Goal: Use online tool/utility: Utilize a website feature to perform a specific function

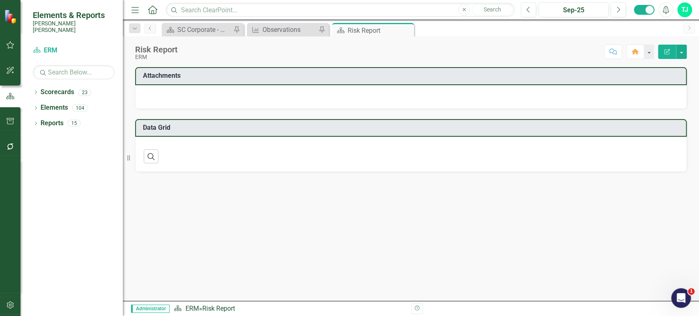
click at [9, 146] on icon "button" at bounding box center [10, 146] width 9 height 7
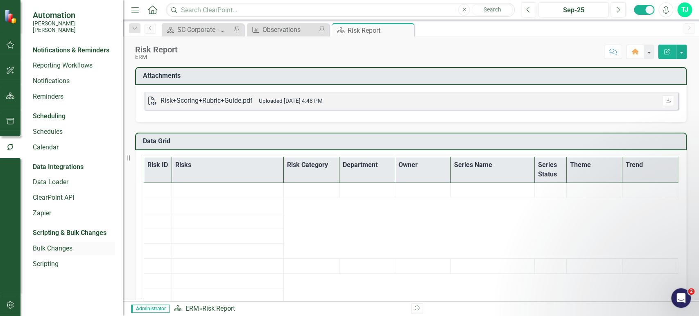
click at [54, 244] on link "Bulk Changes" at bounding box center [74, 248] width 82 height 9
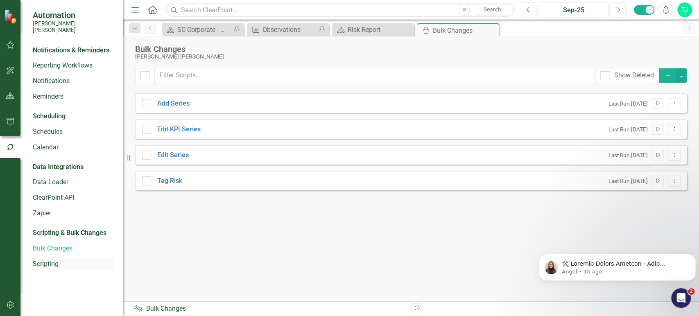
click at [51, 259] on link "Scripting" at bounding box center [74, 263] width 82 height 9
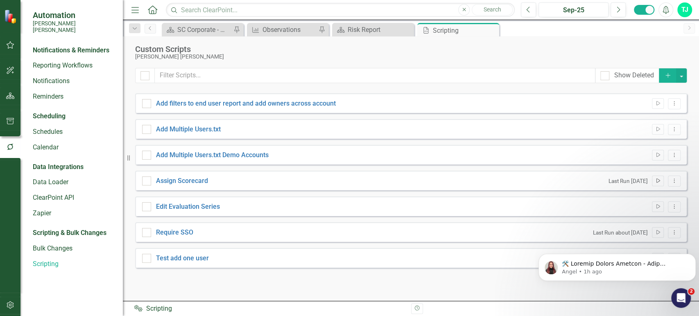
click at [658, 179] on icon "Run Script" at bounding box center [657, 180] width 6 height 5
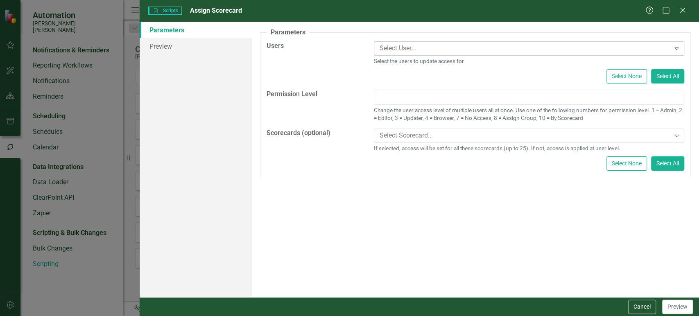
click at [412, 48] on div at bounding box center [522, 48] width 293 height 11
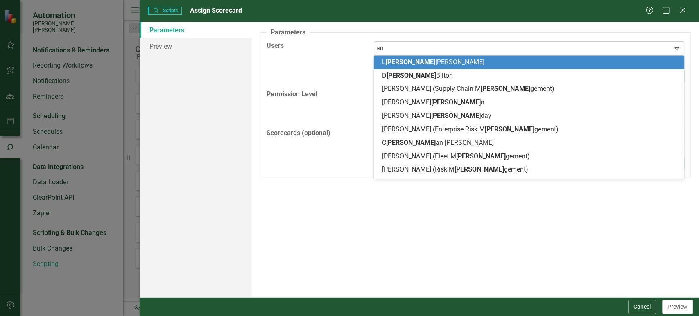
type input "[PERSON_NAME]"
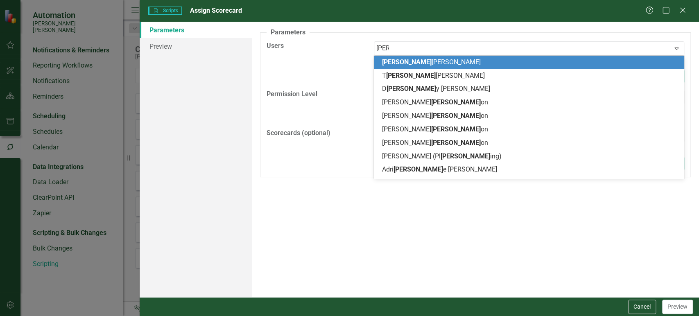
click at [414, 58] on div "[PERSON_NAME]" at bounding box center [530, 62] width 297 height 9
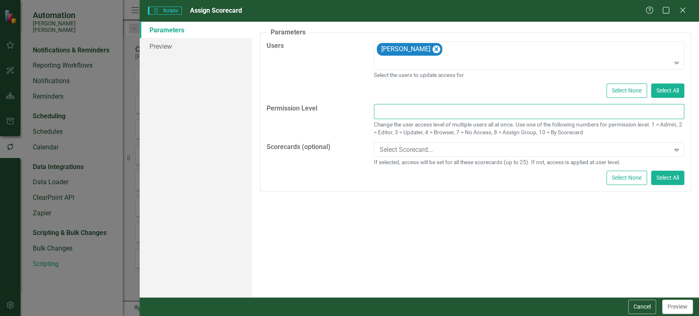
click at [415, 109] on input "text" at bounding box center [529, 111] width 310 height 15
type input "4"
click at [418, 137] on div "4 Change the user access level of multiple users all at once. Use one of the fo…" at bounding box center [529, 123] width 322 height 39
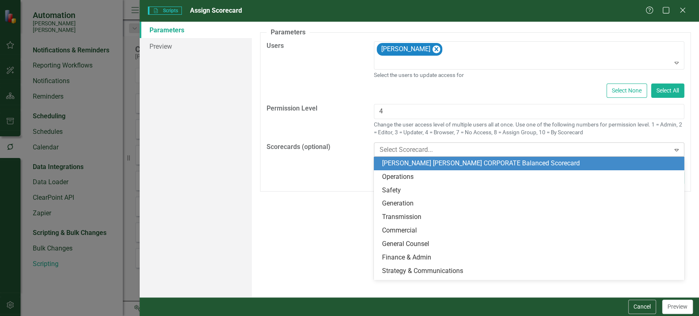
click at [416, 149] on div at bounding box center [522, 149] width 293 height 11
click at [416, 161] on div "[PERSON_NAME] [PERSON_NAME] CORPORATE Balanced Scorecard" at bounding box center [530, 163] width 297 height 9
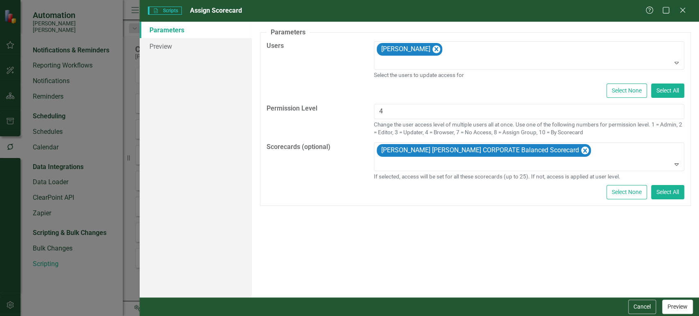
click at [681, 309] on button "Preview" at bounding box center [677, 307] width 31 height 14
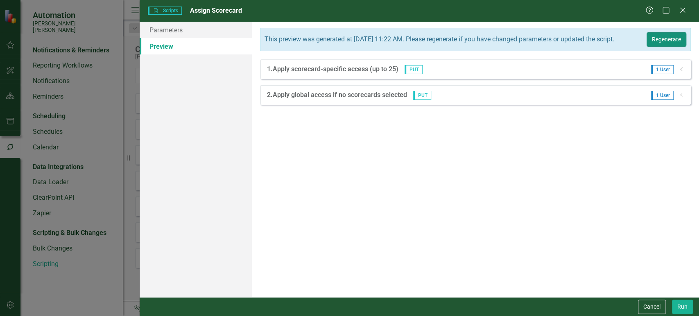
click at [658, 45] on button "Regenerate" at bounding box center [666, 39] width 40 height 14
click at [650, 307] on button "Cancel" at bounding box center [652, 307] width 28 height 14
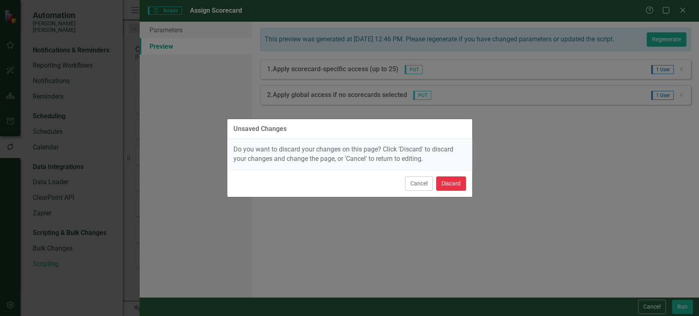
click at [453, 180] on button "Discard" at bounding box center [451, 183] width 30 height 14
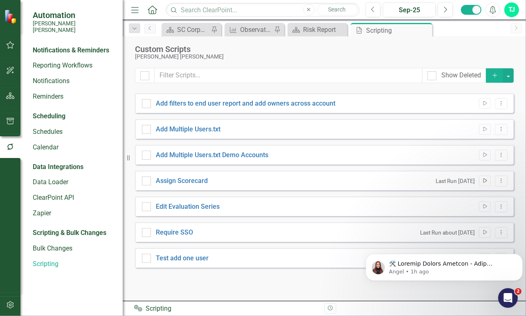
click at [483, 183] on icon "Run Script" at bounding box center [485, 180] width 6 height 5
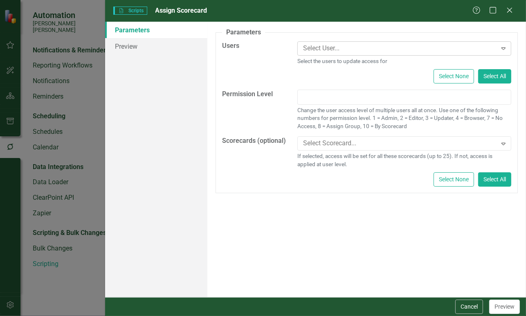
click at [334, 50] on div at bounding box center [398, 48] width 197 height 11
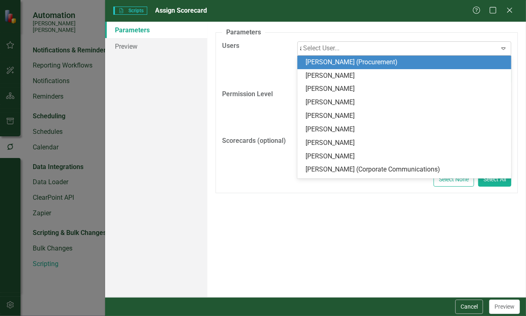
type input "[PERSON_NAME]"
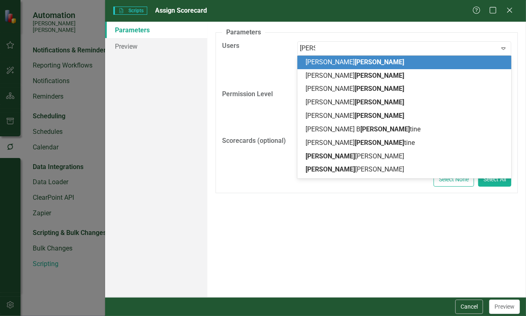
click at [334, 59] on div "[PERSON_NAME]" at bounding box center [406, 62] width 201 height 9
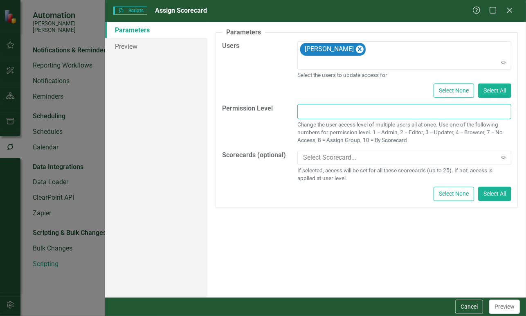
click at [330, 114] on input "text" at bounding box center [405, 111] width 214 height 15
type input "4"
click at [328, 154] on div at bounding box center [398, 157] width 197 height 11
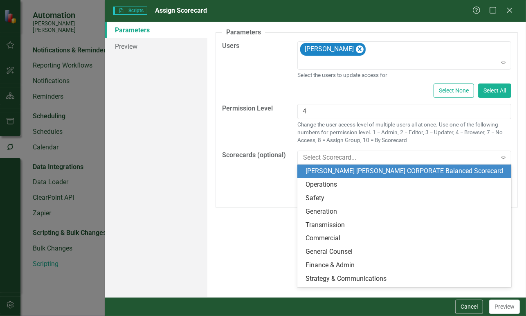
click at [328, 169] on div "[PERSON_NAME] [PERSON_NAME] CORPORATE Balanced Scorecard" at bounding box center [406, 171] width 201 height 9
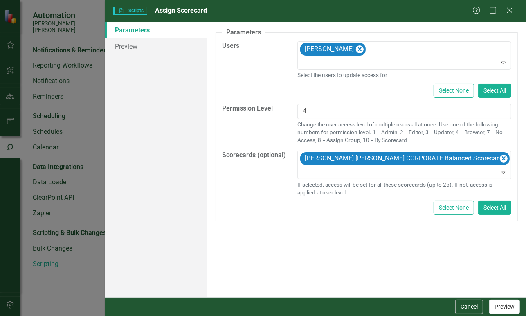
click at [507, 304] on button "Preview" at bounding box center [504, 307] width 31 height 14
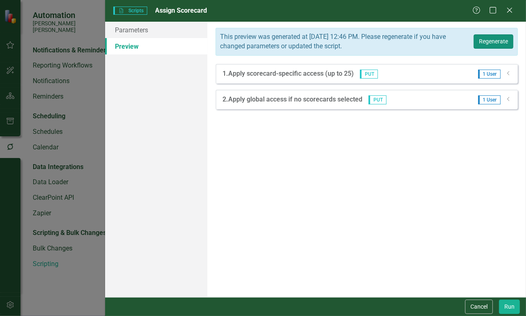
click at [499, 36] on button "Regenerate" at bounding box center [494, 41] width 40 height 14
